Goal: Task Accomplishment & Management: Use online tool/utility

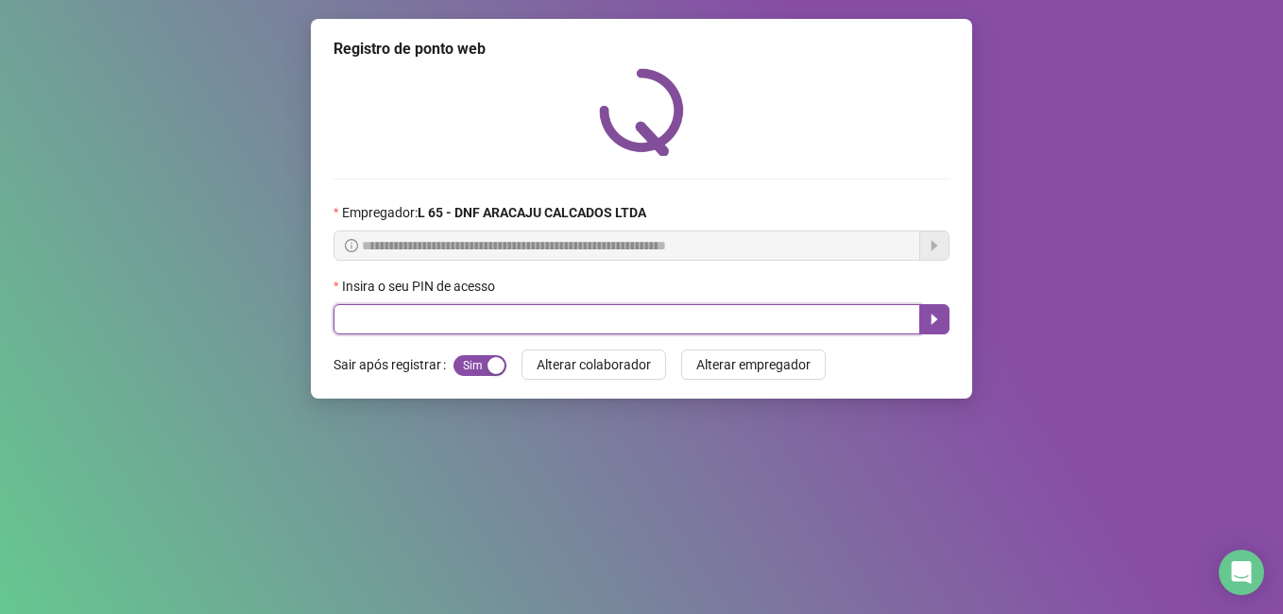
click at [378, 321] on input "text" at bounding box center [627, 319] width 587 height 30
type input "*****"
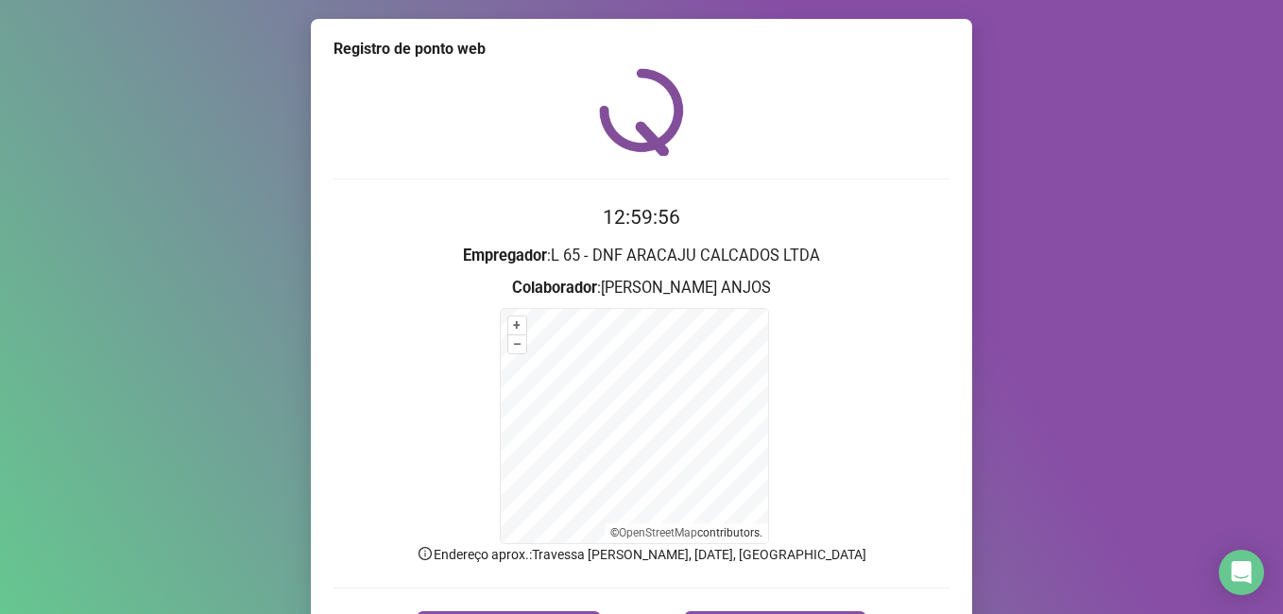
scroll to position [118, 0]
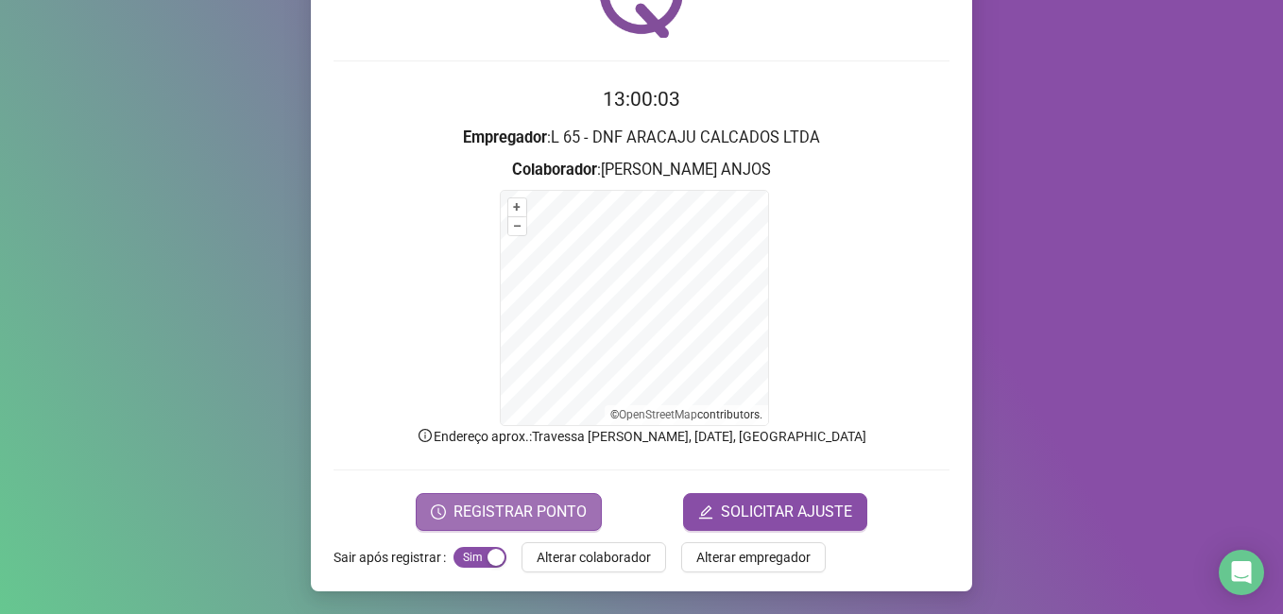
click at [499, 518] on span "REGISTRAR PONTO" at bounding box center [520, 512] width 133 height 23
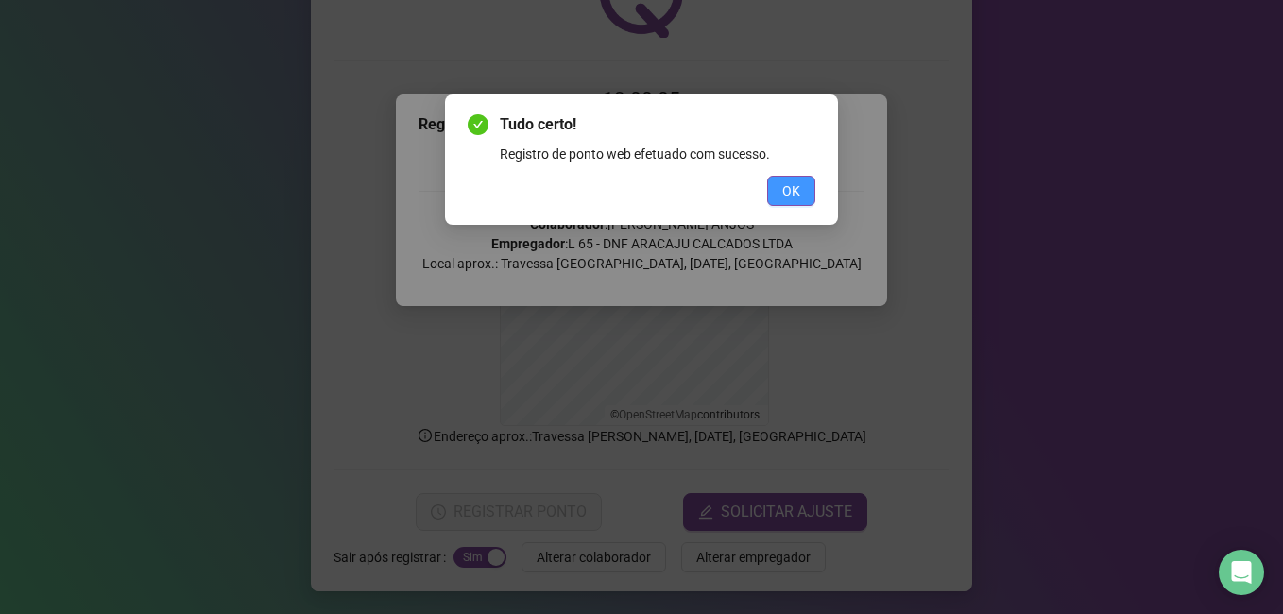
click at [795, 189] on span "OK" at bounding box center [791, 191] width 18 height 21
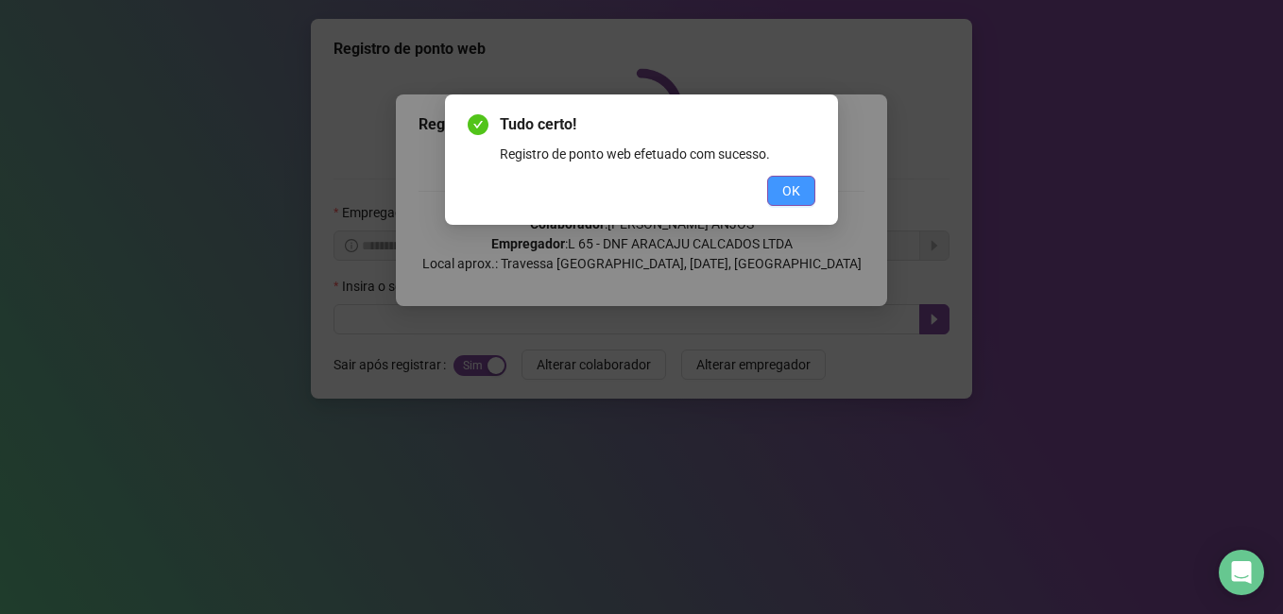
scroll to position [0, 0]
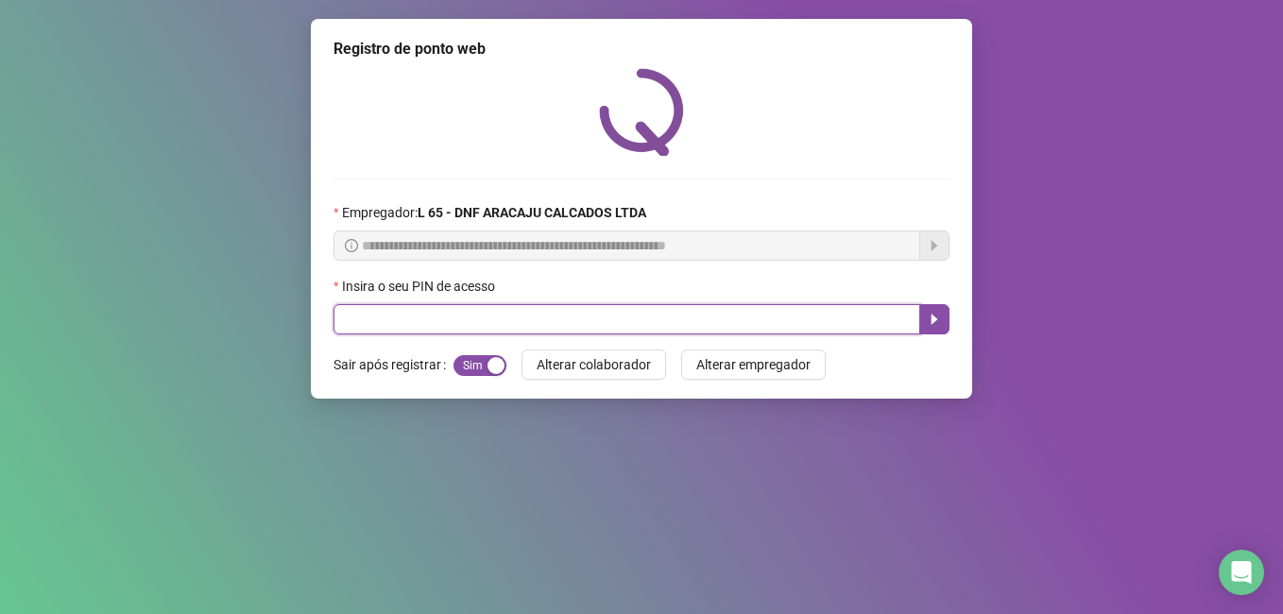
click at [496, 322] on input "text" at bounding box center [627, 319] width 587 height 30
type input "*****"
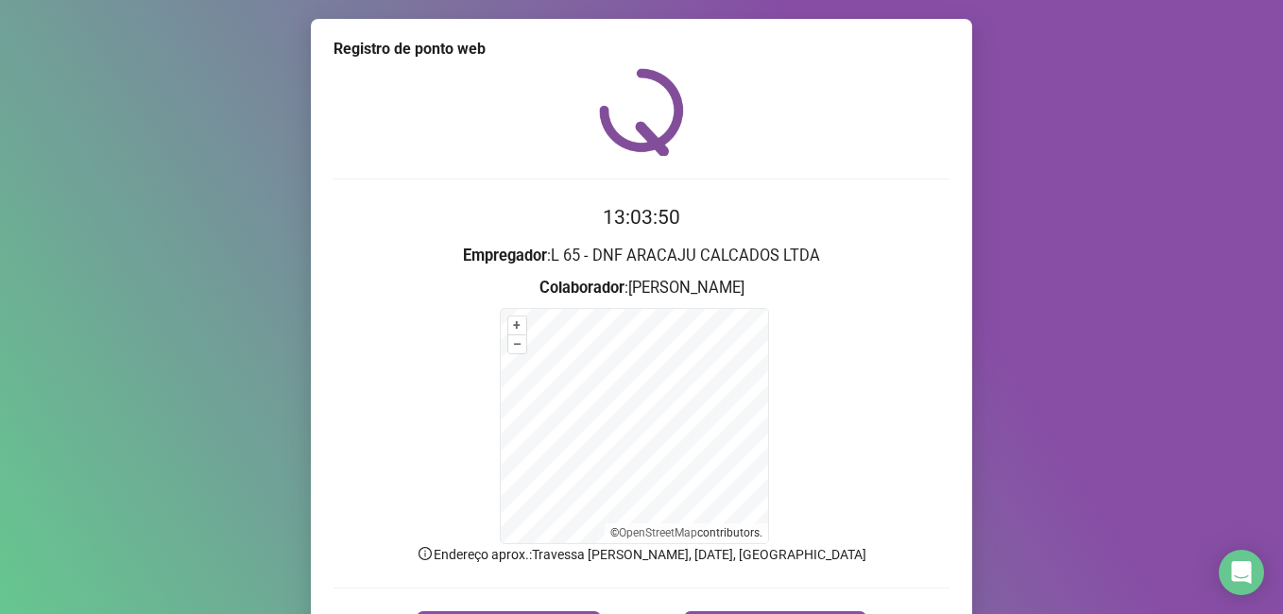
scroll to position [118, 0]
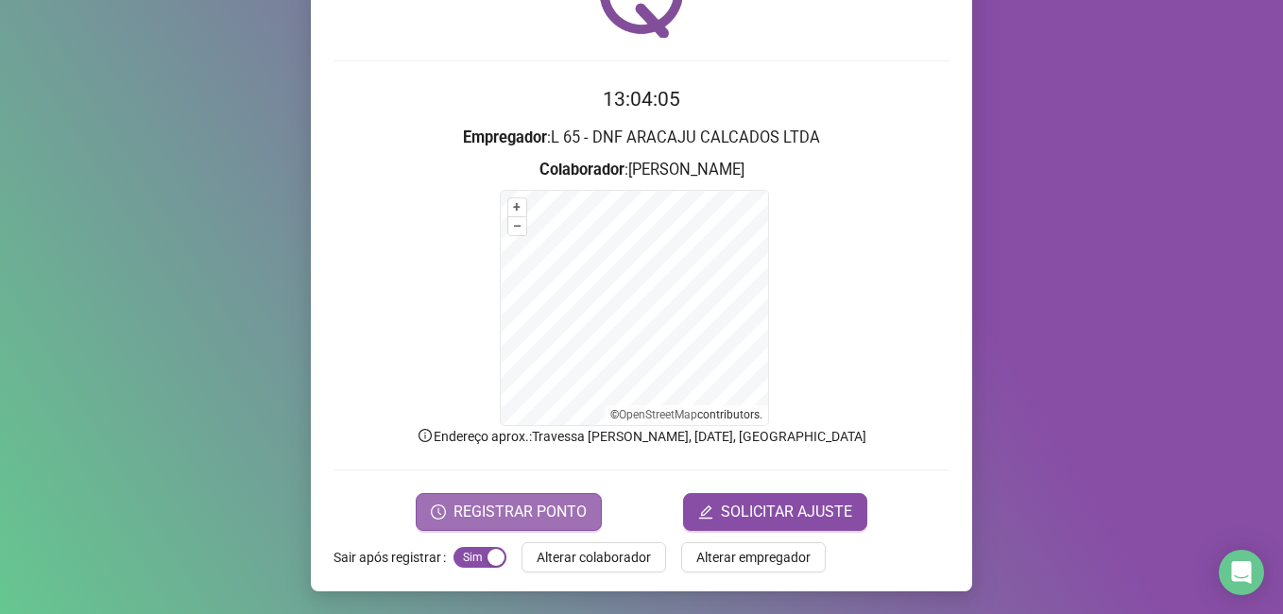
click at [492, 514] on span "REGISTRAR PONTO" at bounding box center [520, 512] width 133 height 23
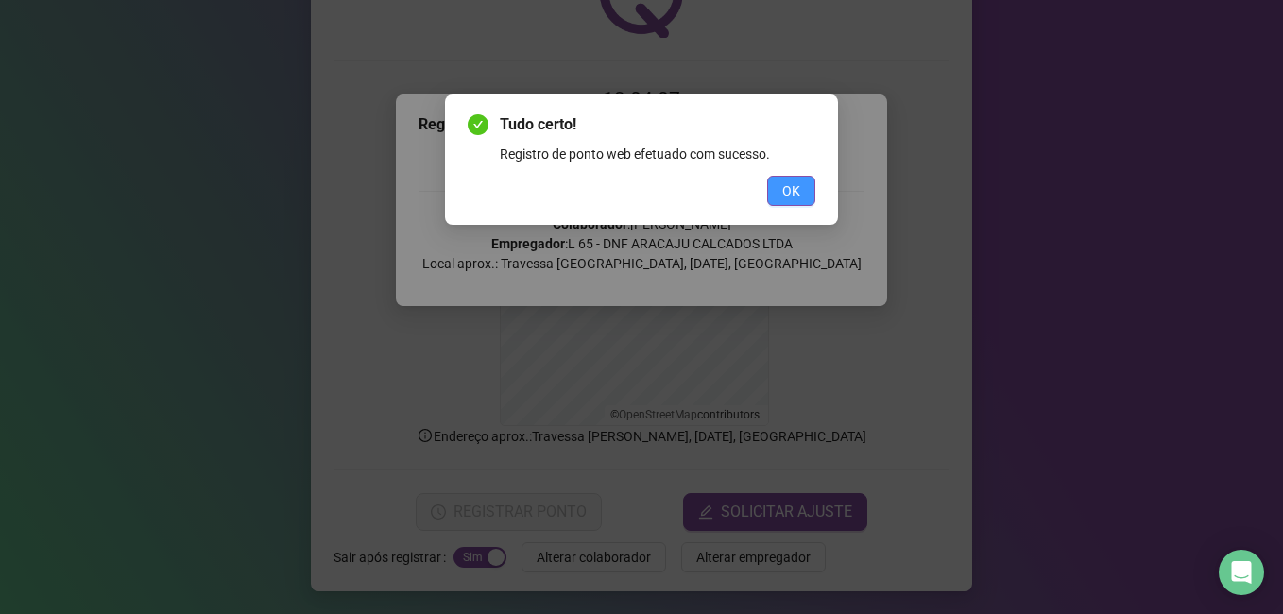
click at [795, 182] on span "OK" at bounding box center [791, 191] width 18 height 21
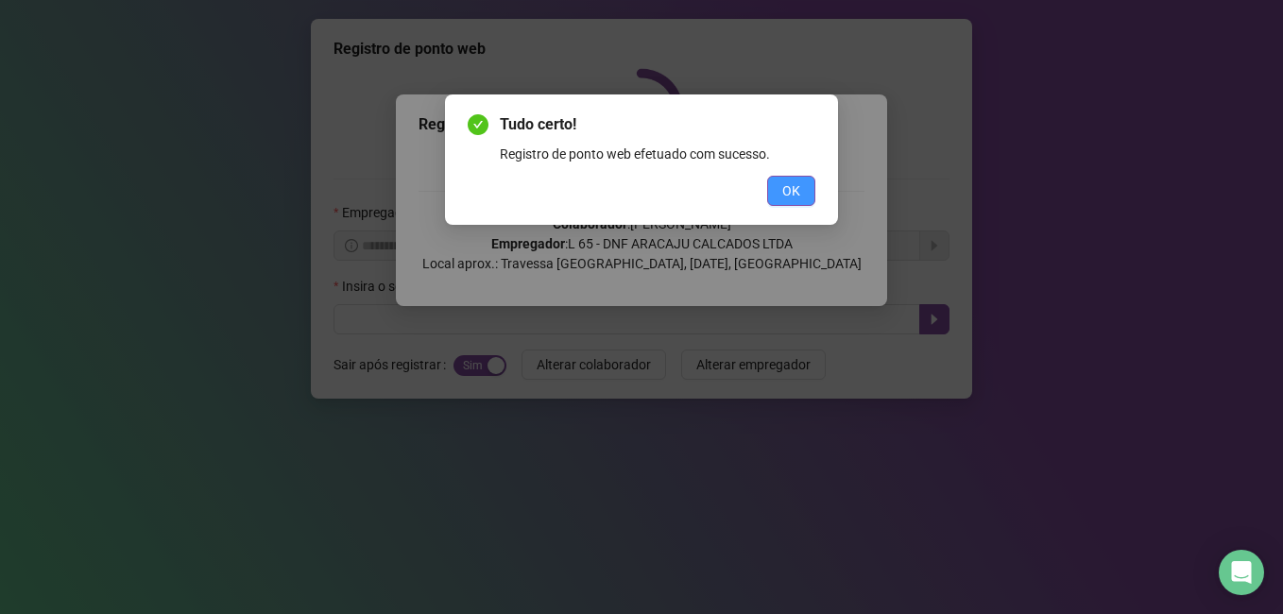
scroll to position [0, 0]
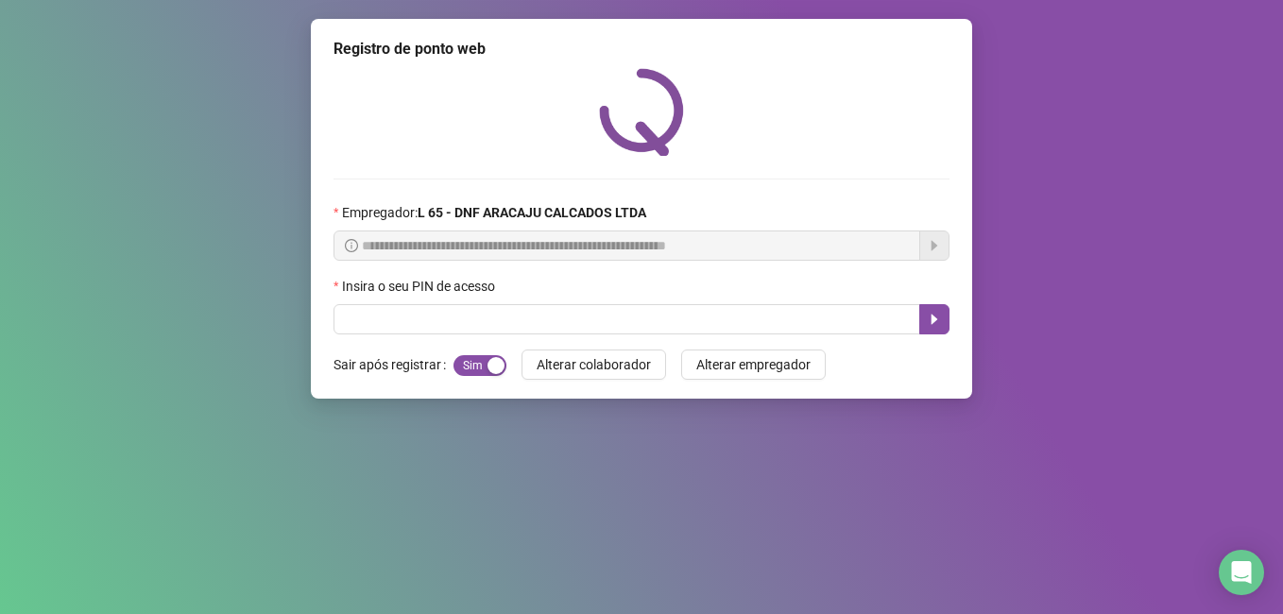
click at [373, 276] on label "Insira o seu PIN de acesso" at bounding box center [421, 286] width 174 height 21
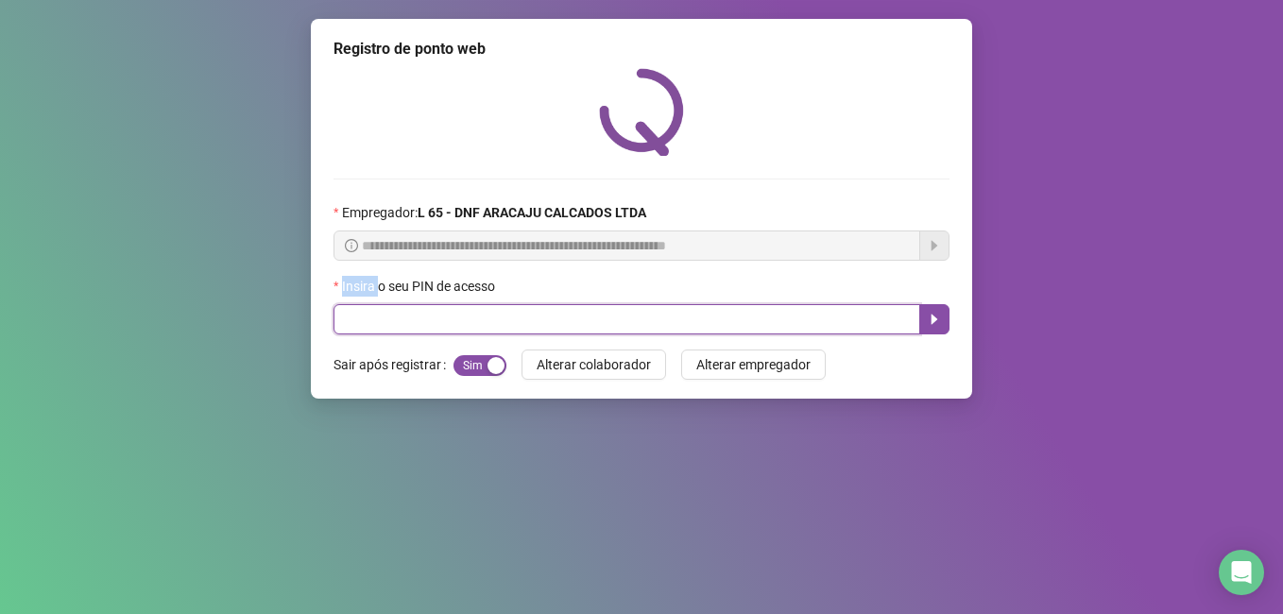
drag, startPoint x: 373, startPoint y: 276, endPoint x: 376, endPoint y: 326, distance: 50.2
click at [376, 326] on input "text" at bounding box center [627, 319] width 587 height 30
type input "*****"
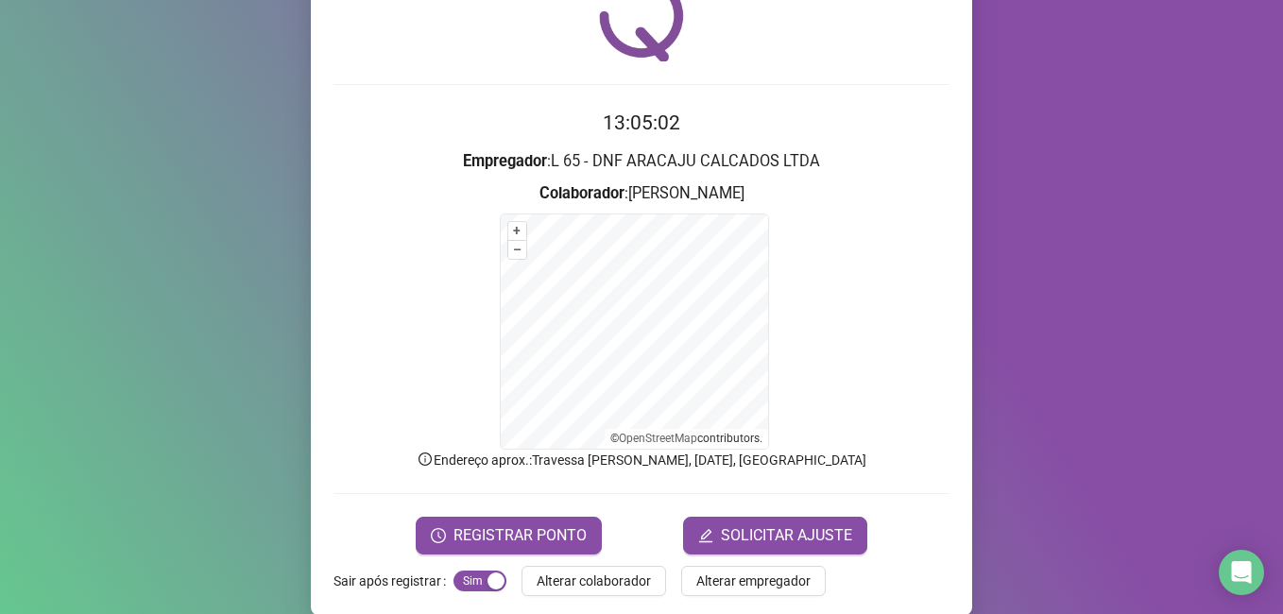
scroll to position [118, 0]
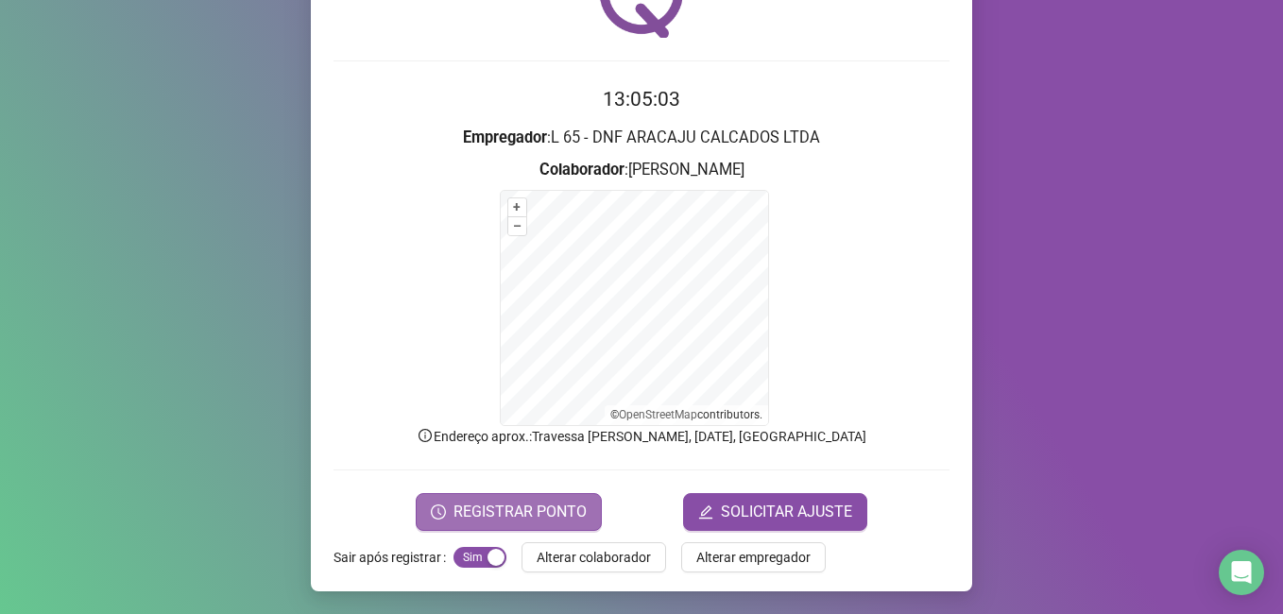
click at [507, 508] on span "REGISTRAR PONTO" at bounding box center [520, 512] width 133 height 23
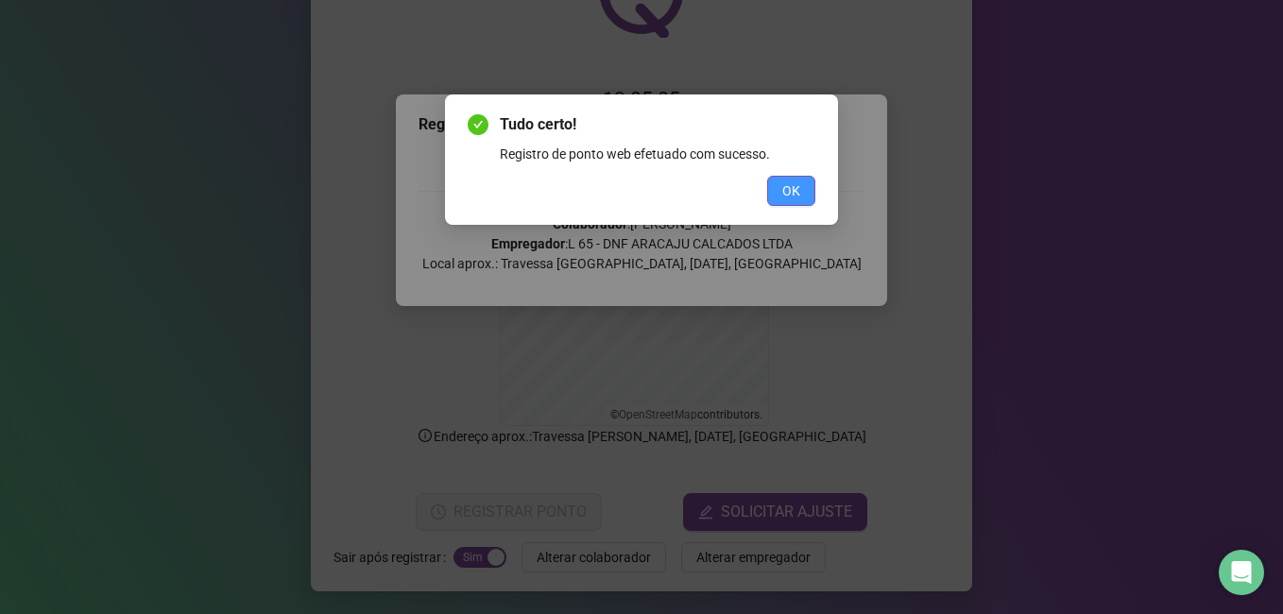
click at [785, 195] on span "OK" at bounding box center [791, 191] width 18 height 21
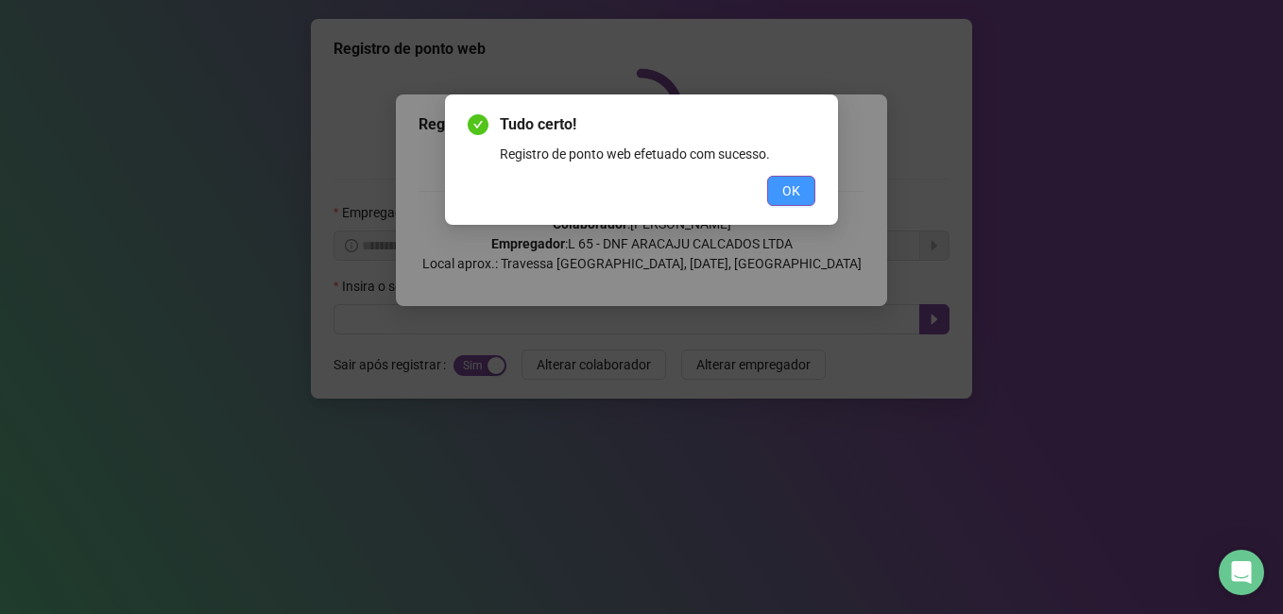
scroll to position [0, 0]
